Goal: Task Accomplishment & Management: Use online tool/utility

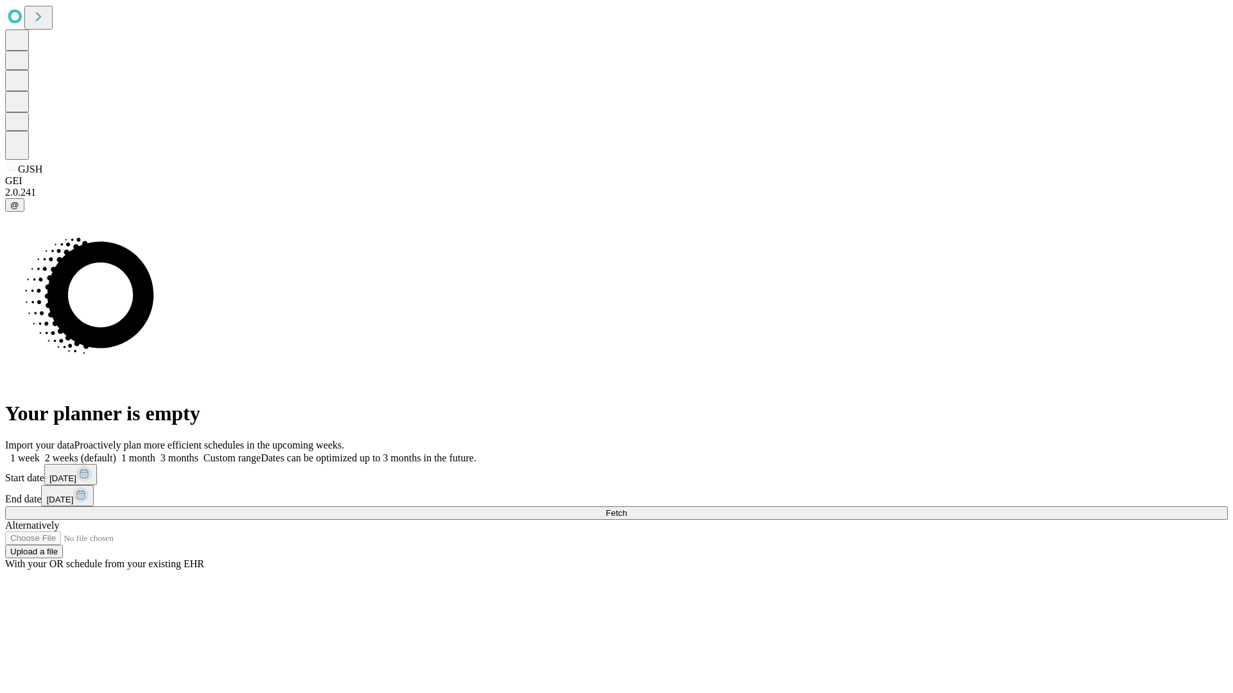
click at [627, 508] on span "Fetch" at bounding box center [615, 513] width 21 height 10
